Goal: Register for event/course

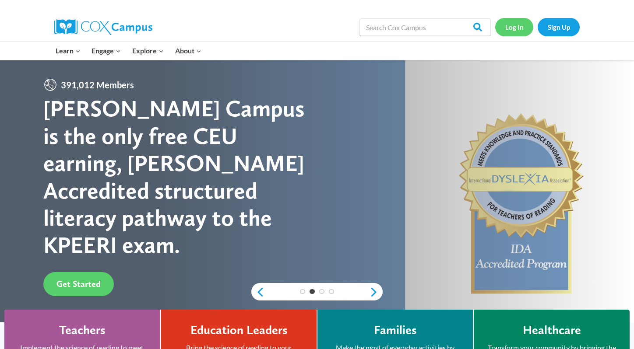
click at [506, 28] on link "Log In" at bounding box center [514, 27] width 38 height 18
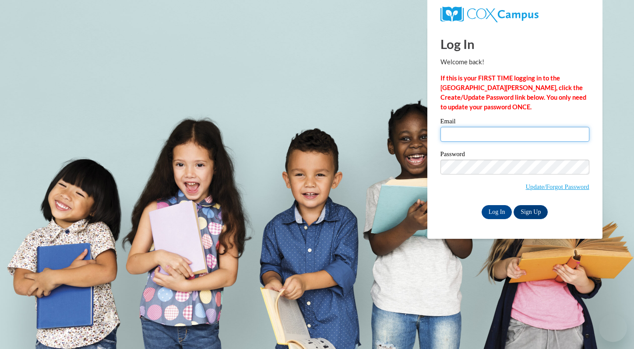
type input "wsmith@mtsd.k12.wi.us"
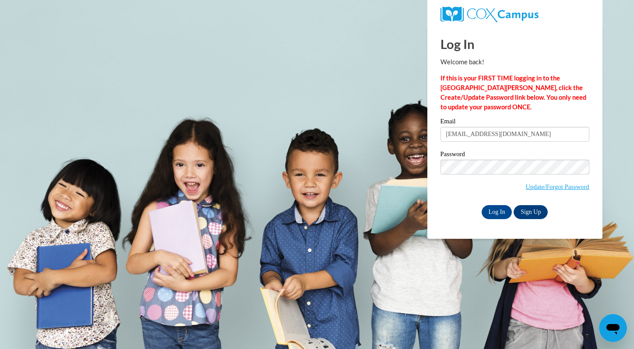
click at [456, 134] on input "wsmith@mtsd.k12.wi.us" at bounding box center [514, 134] width 149 height 15
click at [493, 212] on input "Log In" at bounding box center [497, 212] width 31 height 14
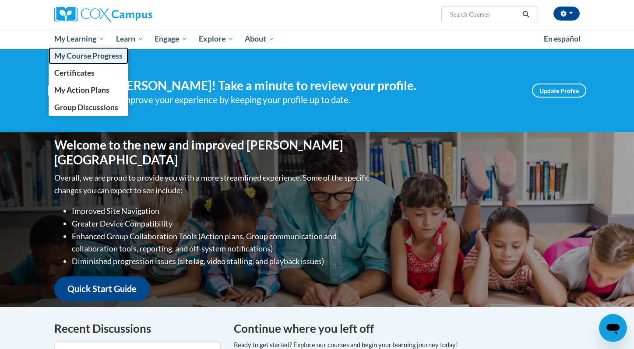
click at [75, 55] on span "My Course Progress" at bounding box center [88, 55] width 68 height 9
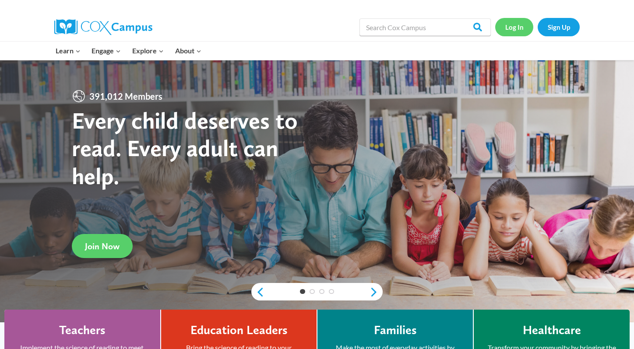
click at [513, 28] on link "Log In" at bounding box center [514, 27] width 38 height 18
click at [507, 26] on link "Log In" at bounding box center [514, 27] width 38 height 18
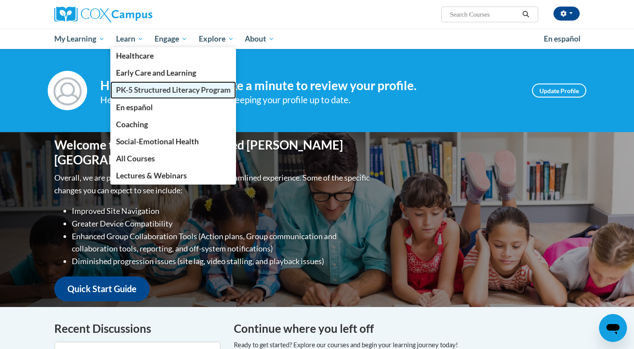
click at [125, 91] on span "PK-5 Structured Literacy Program" at bounding box center [173, 89] width 115 height 9
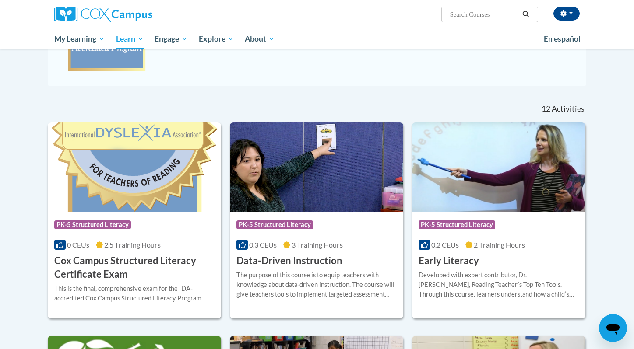
scroll to position [213, 0]
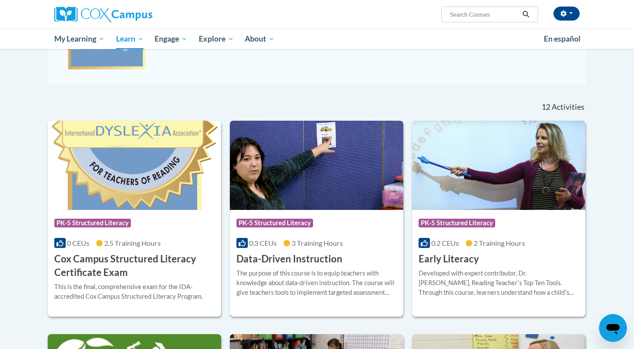
click at [308, 194] on img at bounding box center [316, 165] width 173 height 89
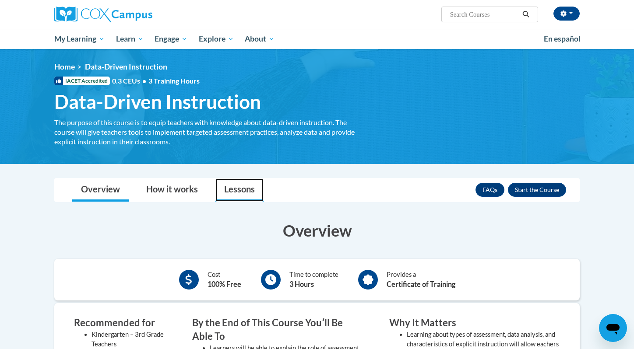
click at [246, 188] on link "Lessons" at bounding box center [239, 190] width 48 height 23
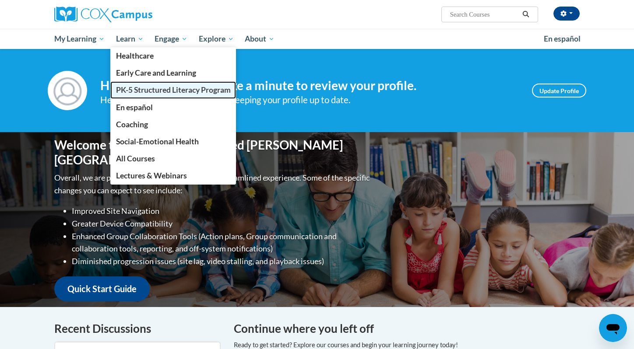
click at [136, 88] on span "PK-5 Structured Literacy Program" at bounding box center [173, 89] width 115 height 9
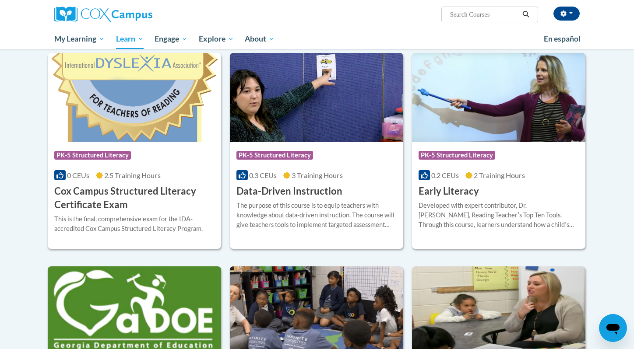
scroll to position [286, 0]
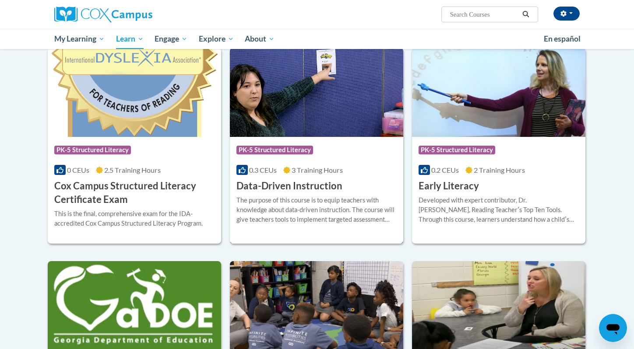
click at [267, 188] on h3 "Data-Driven Instruction" at bounding box center [289, 186] width 106 height 14
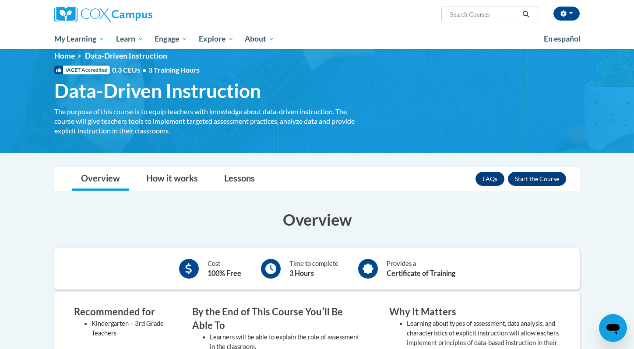
scroll to position [12, 0]
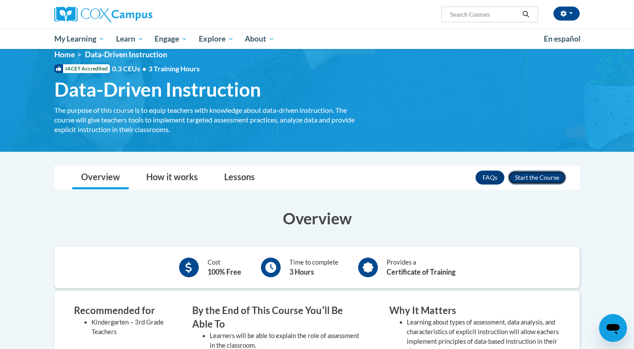
click at [537, 173] on button "Enroll" at bounding box center [537, 178] width 58 height 14
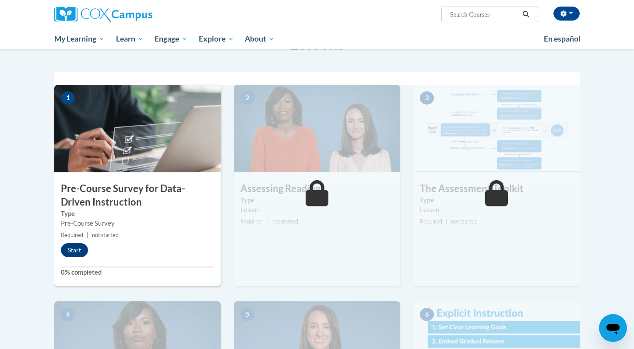
scroll to position [161, 0]
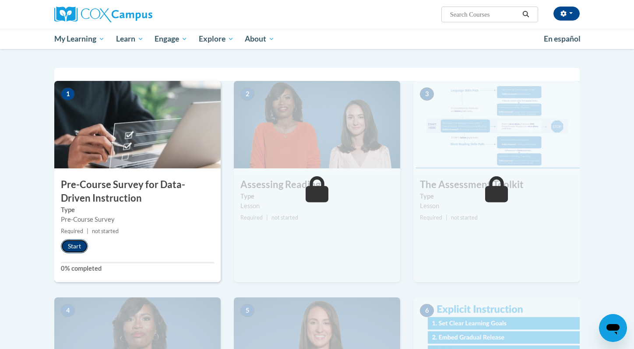
click at [74, 243] on button "Start" at bounding box center [74, 246] width 27 height 14
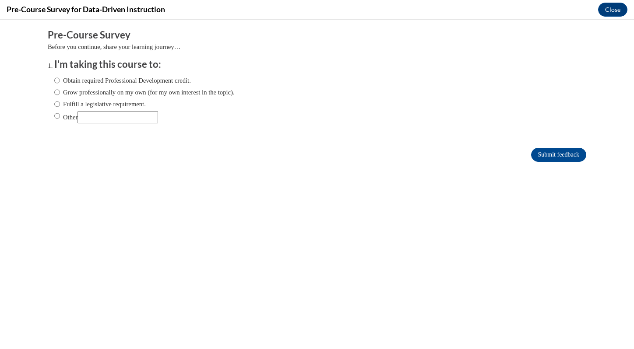
scroll to position [0, 0]
click at [57, 105] on input "Fulfill a legislative requirement." at bounding box center [57, 104] width 6 height 10
radio input "true"
click at [538, 152] on input "Submit feedback" at bounding box center [558, 155] width 55 height 14
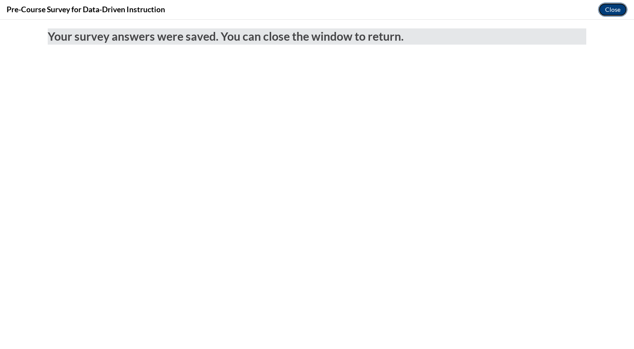
click at [614, 7] on button "Close" at bounding box center [612, 10] width 29 height 14
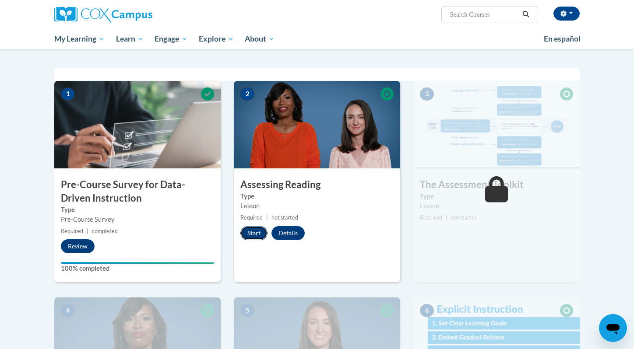
click at [248, 232] on button "Start" at bounding box center [253, 233] width 27 height 14
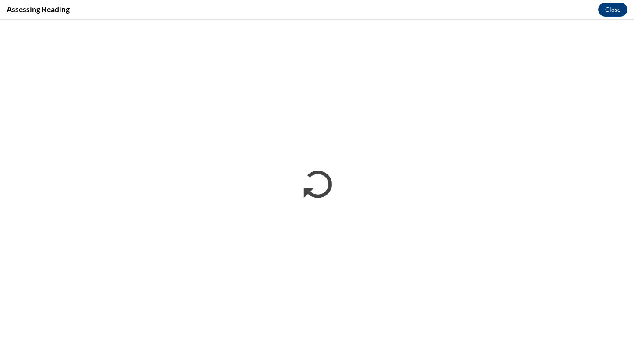
click at [471, 6] on div "Assessing Reading Close" at bounding box center [317, 10] width 634 height 20
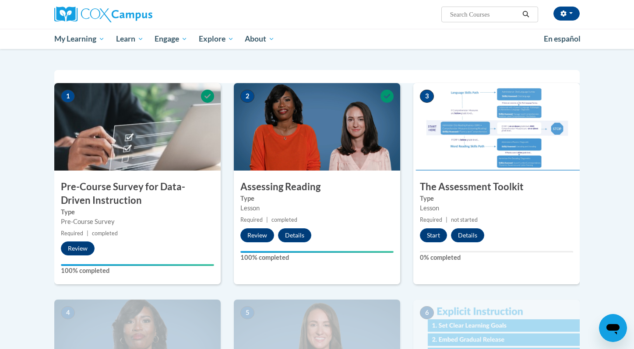
scroll to position [158, 0]
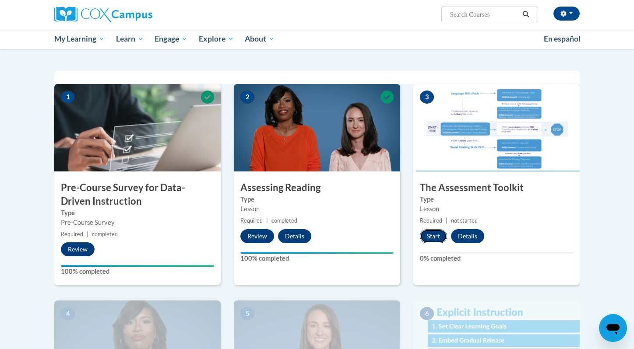
click at [433, 238] on button "Start" at bounding box center [433, 236] width 27 height 14
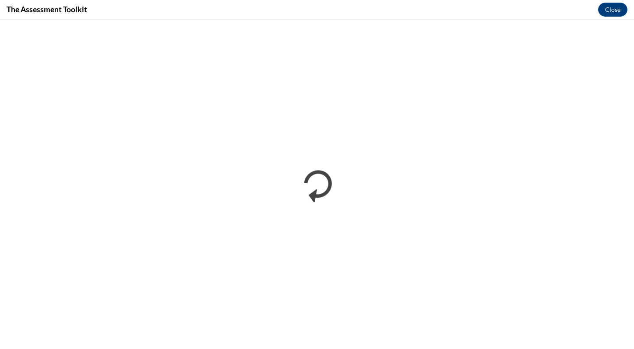
scroll to position [0, 0]
